Goal: Task Accomplishment & Management: Manage account settings

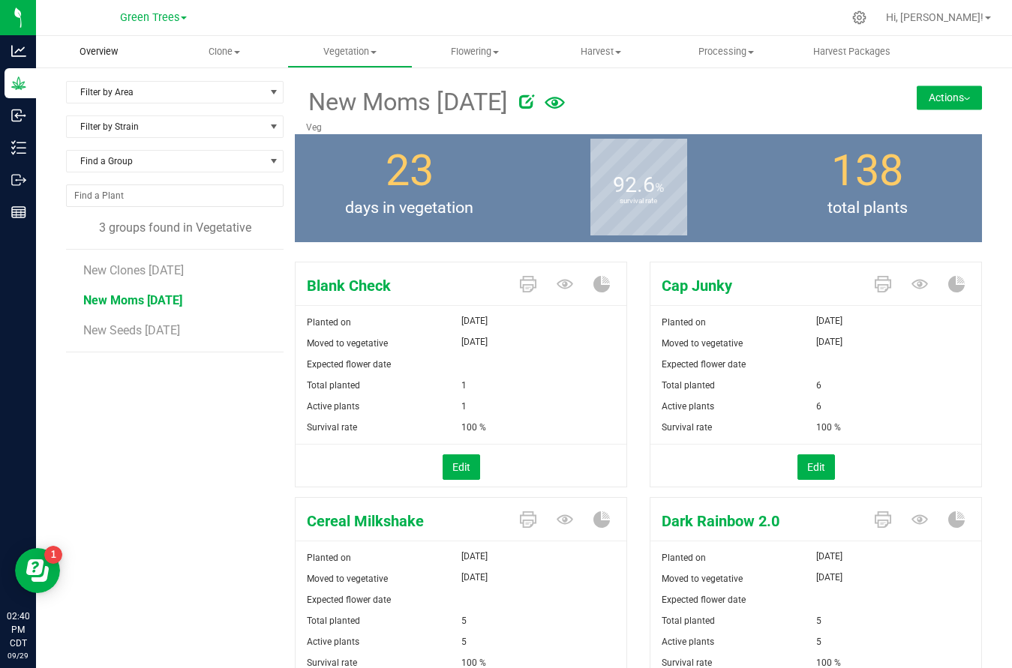
scroll to position [2697, 0]
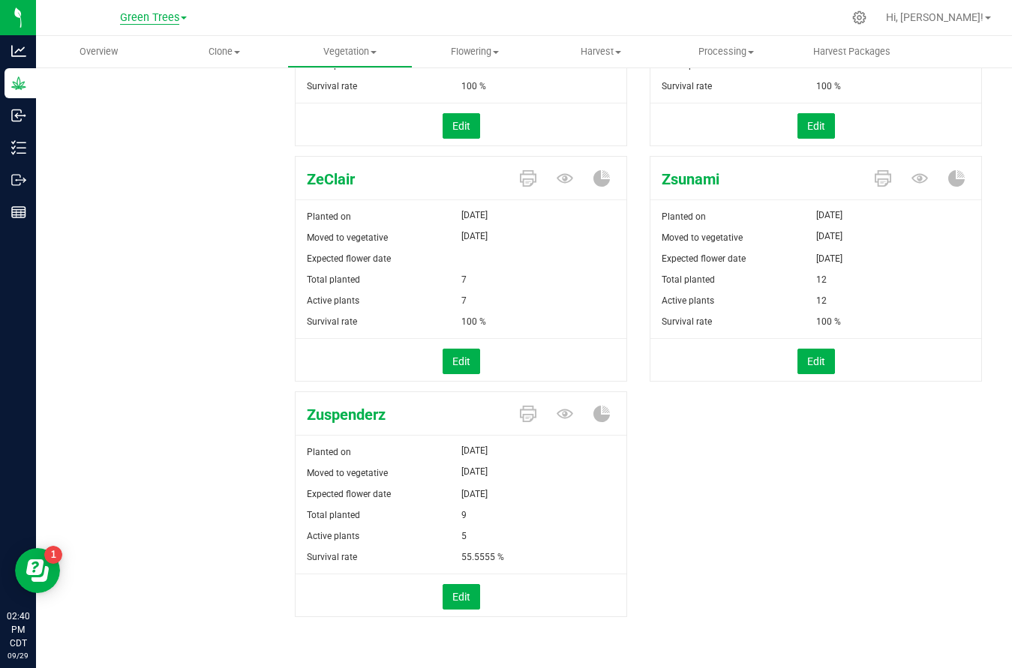
click at [146, 18] on span "Green Trees" at bounding box center [149, 18] width 59 height 14
click at [125, 68] on link "Green Trees Lab" at bounding box center [153, 73] width 219 height 20
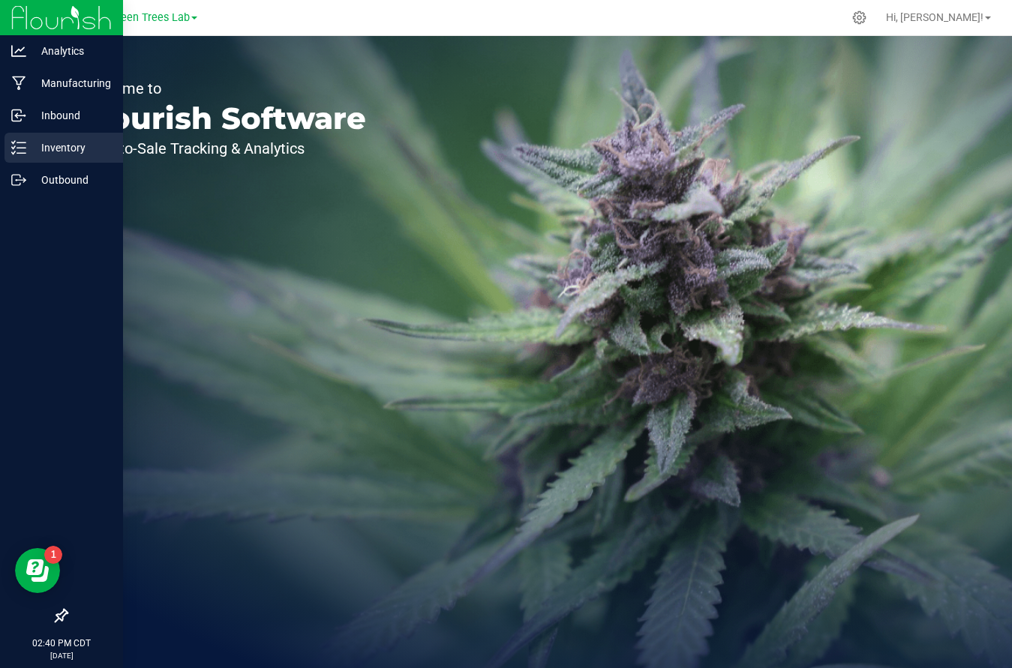
click at [53, 151] on p "Inventory" at bounding box center [71, 148] width 90 height 18
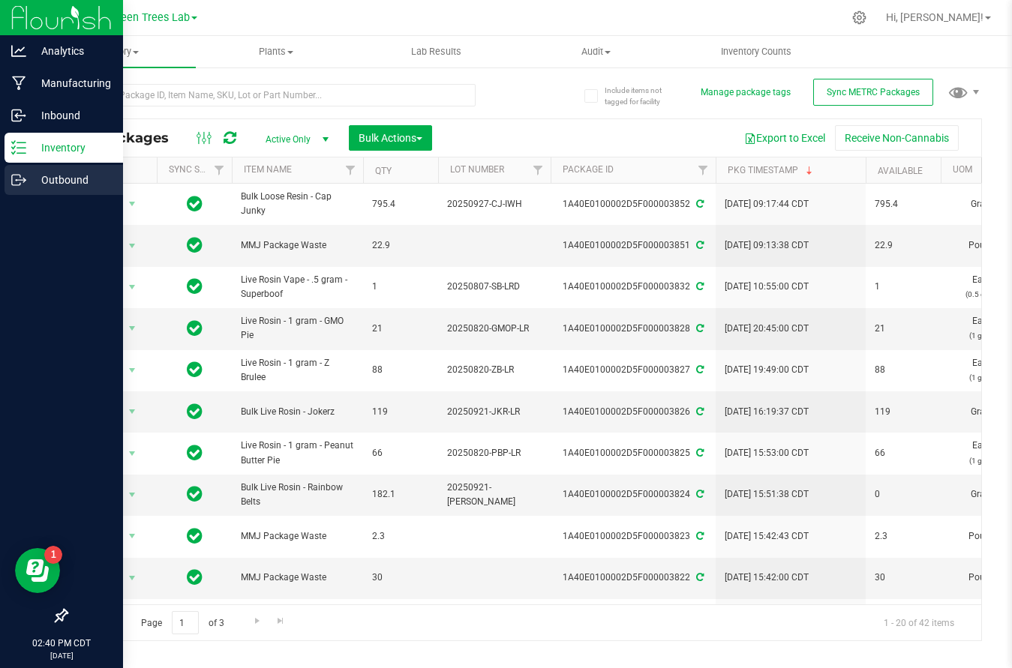
click at [44, 182] on p "Outbound" at bounding box center [71, 180] width 90 height 18
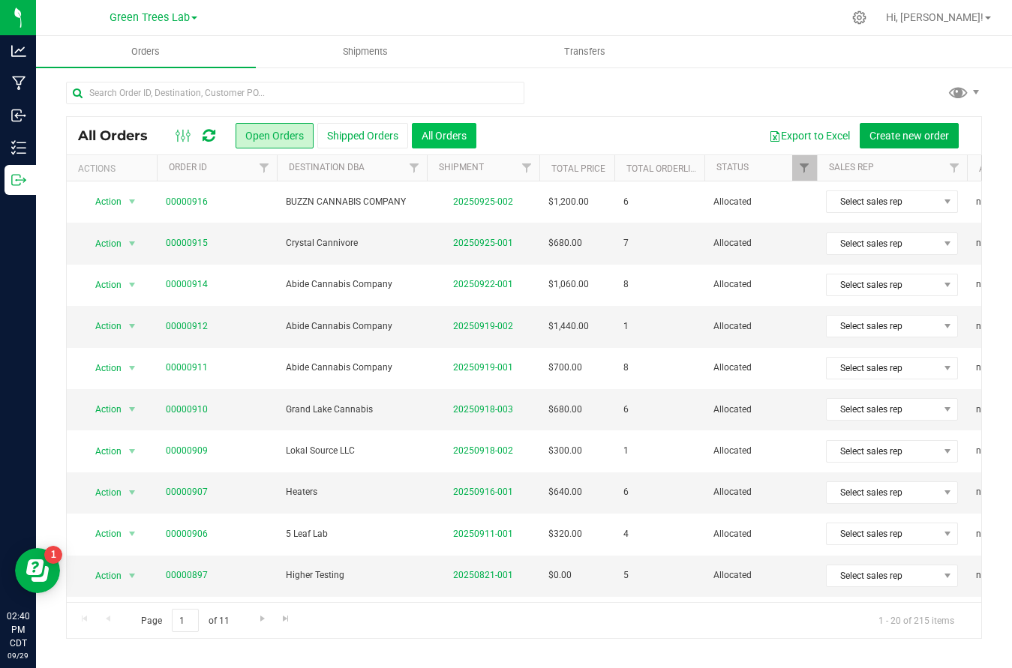
click at [443, 131] on button "All Orders" at bounding box center [444, 136] width 65 height 26
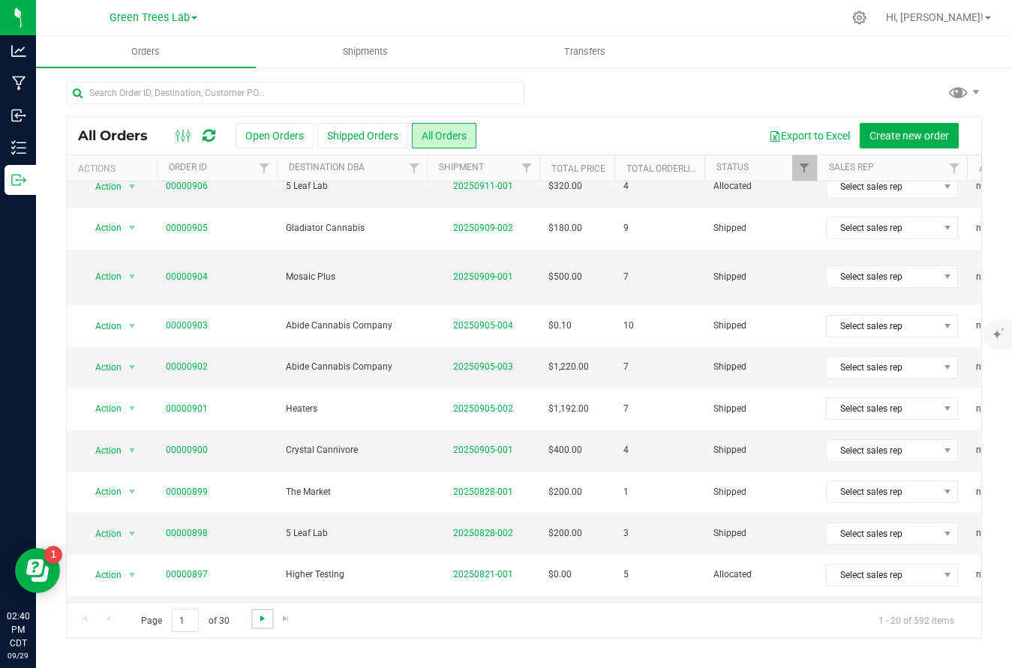
click at [257, 616] on span "Go to the next page" at bounding box center [263, 619] width 12 height 12
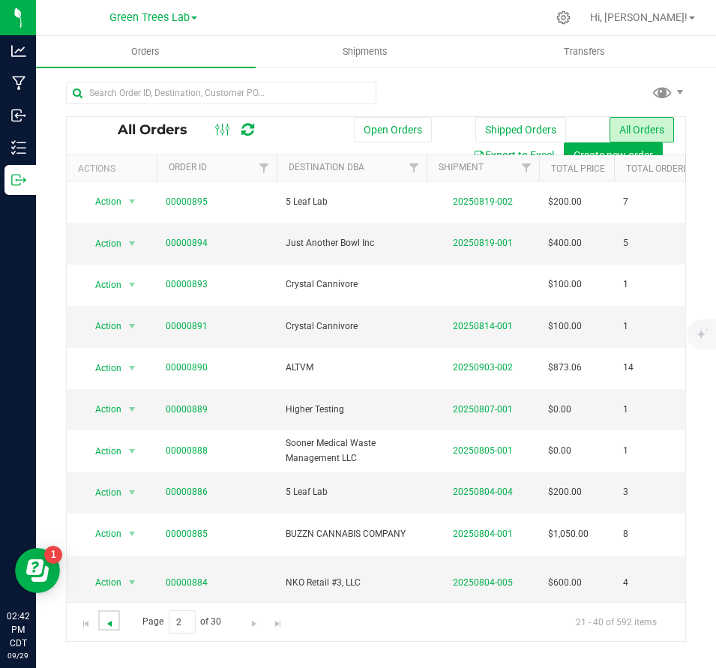
click at [109, 623] on span "Go to the previous page" at bounding box center [110, 624] width 12 height 12
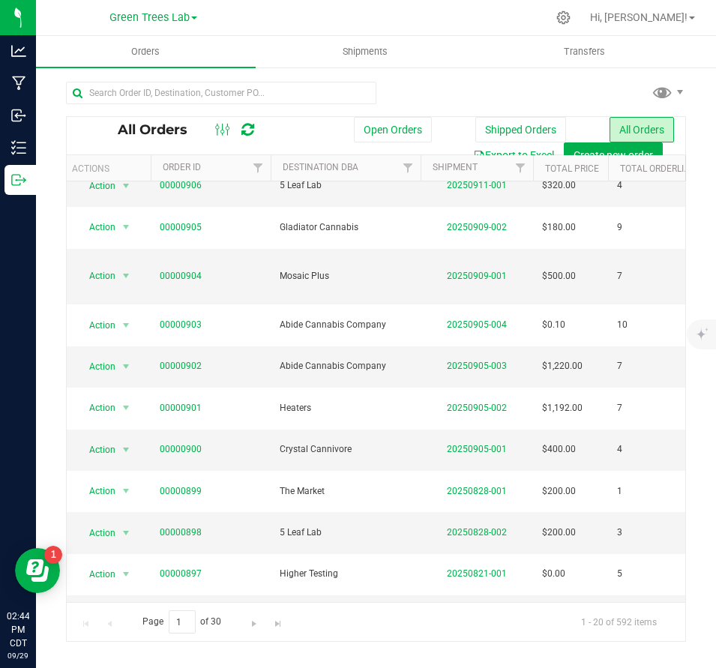
scroll to position [404, 6]
click at [251, 623] on span "Go to the next page" at bounding box center [254, 624] width 12 height 12
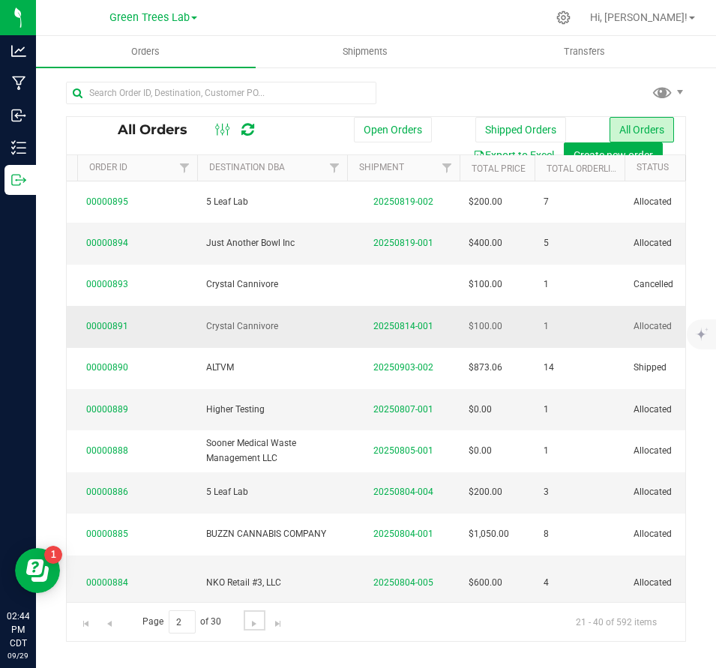
scroll to position [0, 29]
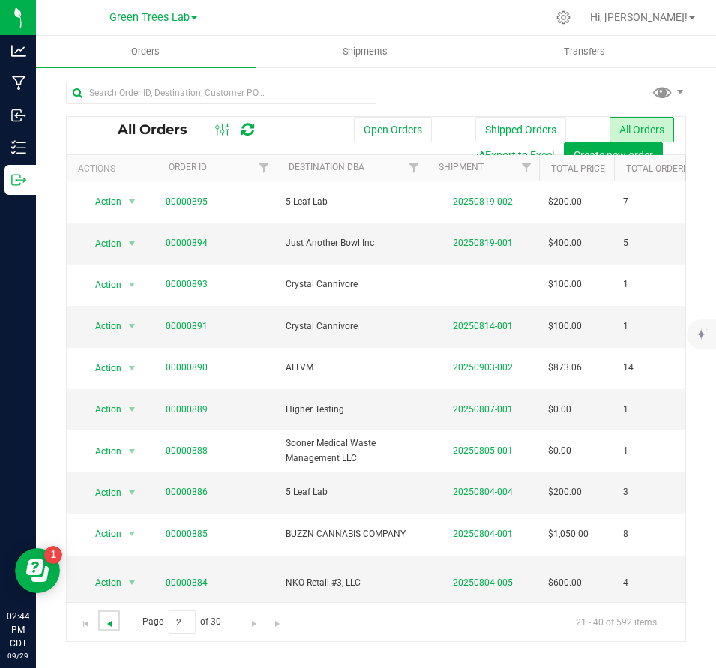
click at [110, 618] on span "Go to the previous page" at bounding box center [110, 624] width 12 height 12
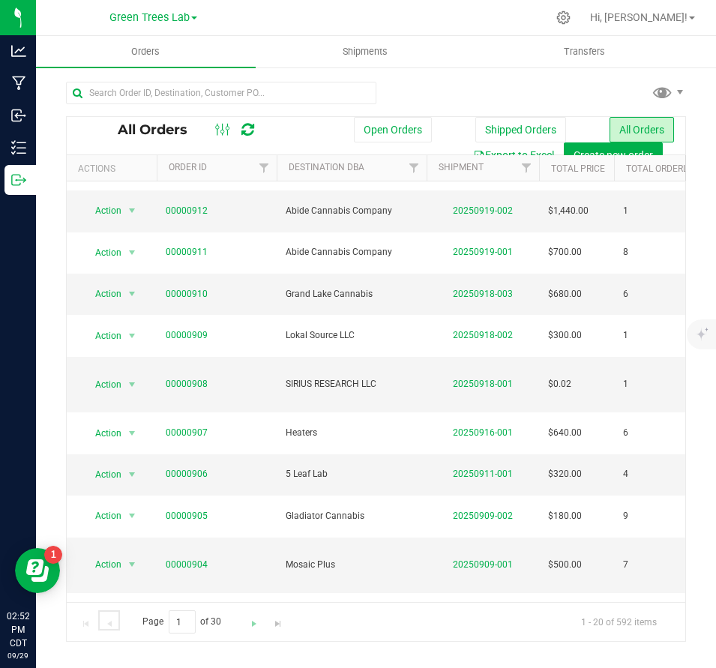
scroll to position [116, 0]
click at [249, 619] on span "Go to the next page" at bounding box center [254, 624] width 12 height 12
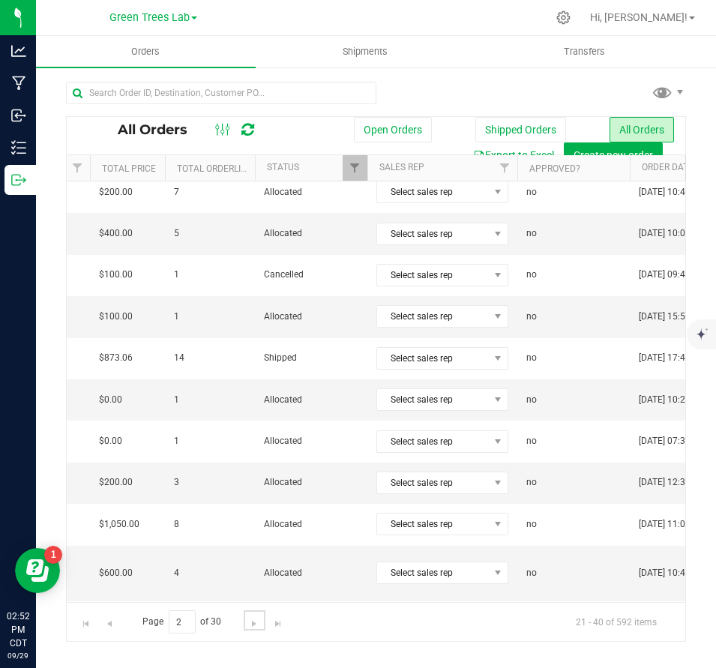
scroll to position [0, 449]
